Goal: Task Accomplishment & Management: Manage account settings

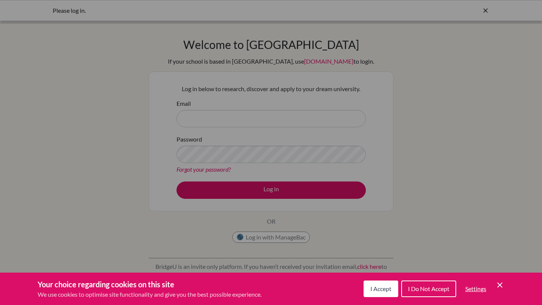
click at [502, 291] on div "I Accept I Do Not Accept Settings Cookie Control Close Icon" at bounding box center [433, 289] width 141 height 20
click at [502, 289] on icon "Cookie Control Close Icon" at bounding box center [499, 284] width 9 height 9
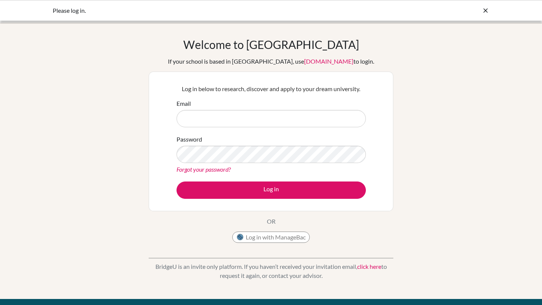
click at [256, 109] on div "Email" at bounding box center [270, 113] width 189 height 28
click at [256, 123] on input "Email" at bounding box center [270, 118] width 189 height 17
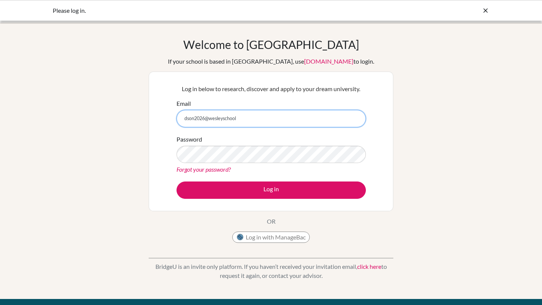
click at [225, 119] on input "dson2026@wesleyschool" at bounding box center [270, 118] width 189 height 17
click at [223, 119] on input "dson2026@wesleyschool" at bounding box center [270, 118] width 189 height 17
click at [264, 114] on input "dson2026@wesleyinterschool" at bounding box center [270, 118] width 189 height 17
click at [259, 118] on input "dson2026@wesleyinterschool" at bounding box center [270, 118] width 189 height 17
type input "[EMAIL_ADDRESS][DOMAIN_NAME]"
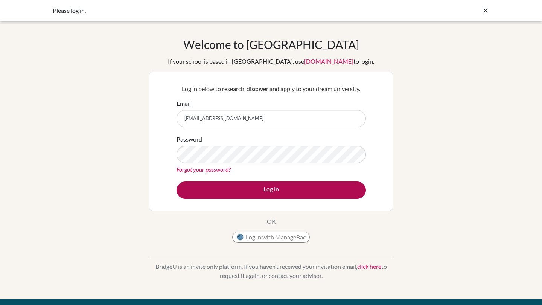
click at [264, 196] on button "Log in" at bounding box center [270, 189] width 189 height 17
click at [251, 194] on button "Log in" at bounding box center [270, 189] width 189 height 17
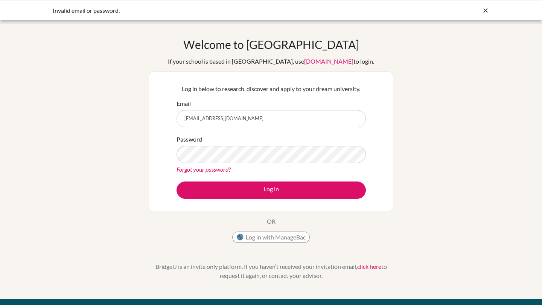
click at [208, 169] on link "Forgot your password?" at bounding box center [203, 168] width 54 height 7
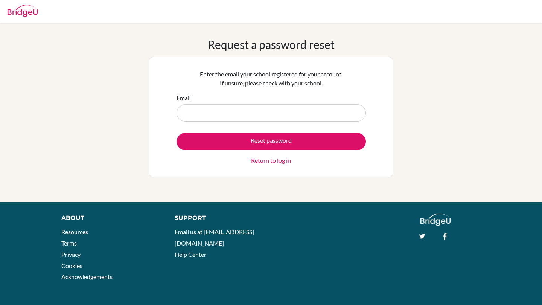
click at [236, 115] on input "Email" at bounding box center [270, 112] width 189 height 17
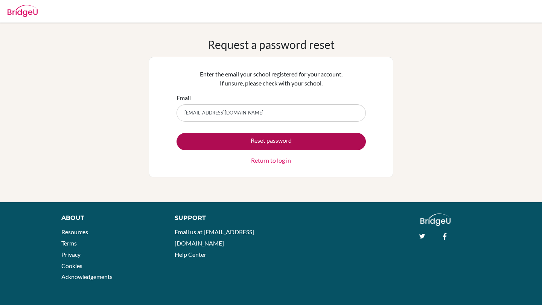
type input "[EMAIL_ADDRESS][DOMAIN_NAME]"
click at [242, 134] on button "Reset password" at bounding box center [270, 141] width 189 height 17
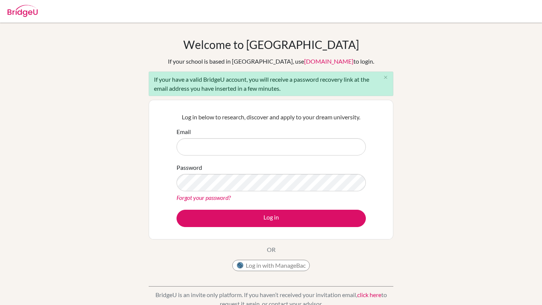
click at [235, 146] on input "Email" at bounding box center [270, 146] width 189 height 17
type input "ㅇ"
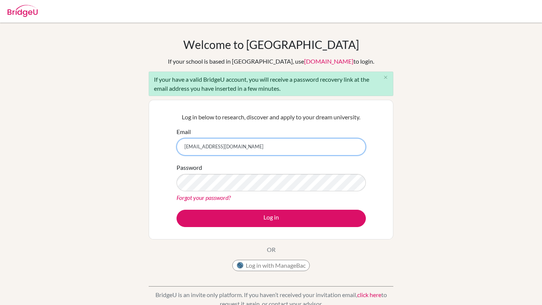
type input "[EMAIL_ADDRESS][DOMAIN_NAME]"
